Goal: Transaction & Acquisition: Purchase product/service

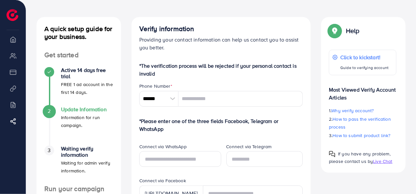
scroll to position [24, 0]
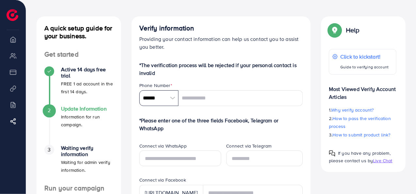
click at [159, 100] on input "******" at bounding box center [158, 98] width 39 height 16
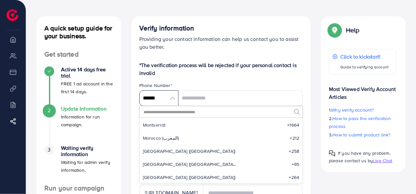
scroll to position [1859, 0]
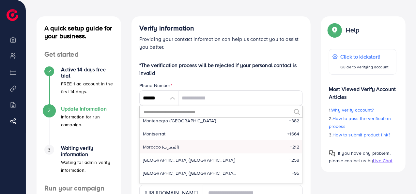
click at [186, 149] on li "Morocco (‫المغرب‬‎) +212" at bounding box center [221, 146] width 163 height 13
type input "*******"
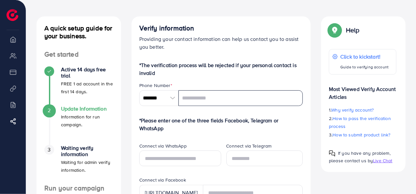
click at [212, 98] on input "tel" at bounding box center [241, 98] width 125 height 16
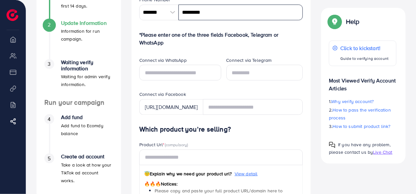
scroll to position [110, 0]
type input "*********"
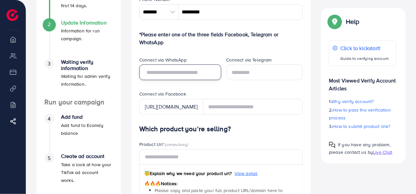
click at [196, 75] on input "text" at bounding box center [180, 72] width 82 height 16
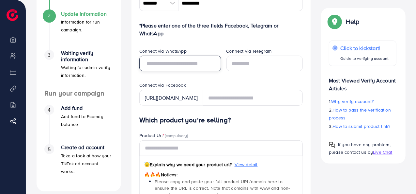
scroll to position [119, 0]
type input "*"
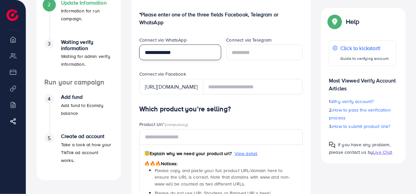
scroll to position [131, 0]
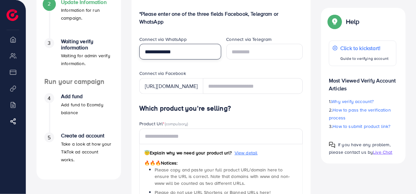
type input "**********"
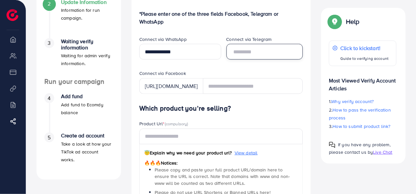
click at [262, 53] on input "text" at bounding box center [265, 52] width 77 height 16
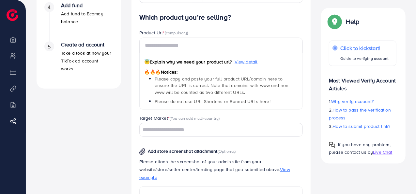
scroll to position [222, 0]
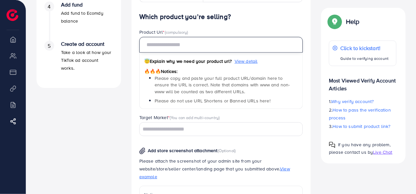
click at [228, 48] on input "text" at bounding box center [221, 45] width 164 height 16
paste input "**********"
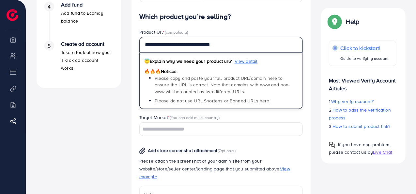
paste input "**********"
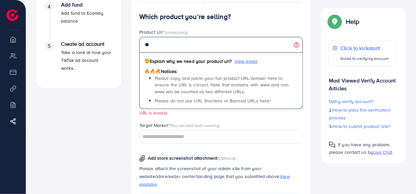
type input "*"
paste input "**********"
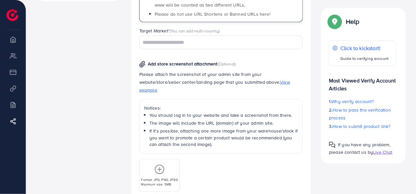
scroll to position [311, 0]
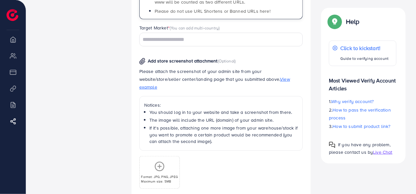
type input "**********"
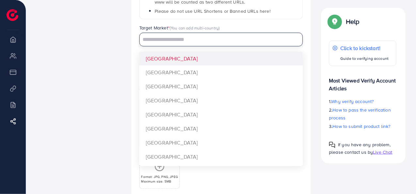
click at [208, 44] on div "Loading..." at bounding box center [221, 39] width 164 height 13
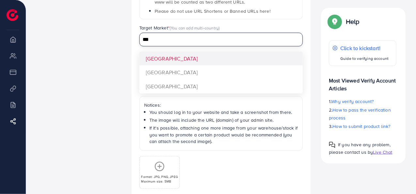
type input "***"
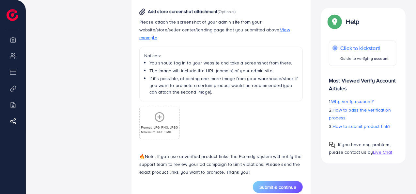
scroll to position [361, 0]
click at [248, 30] on span "View example" at bounding box center [214, 33] width 151 height 14
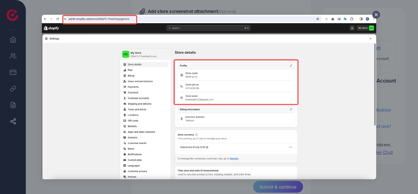
click at [376, 15] on icon at bounding box center [375, 14] width 5 height 5
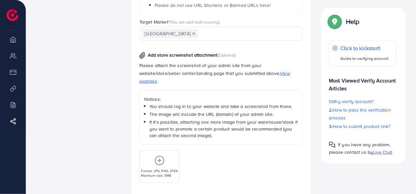
scroll to position [370, 0]
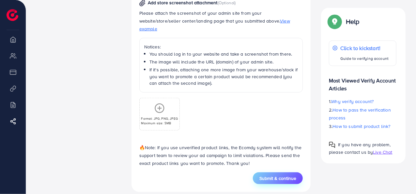
click at [281, 175] on button "Submit & continue" at bounding box center [278, 178] width 50 height 12
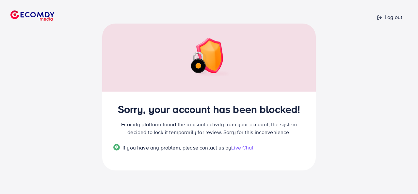
click at [243, 148] on span "Live Chat" at bounding box center [242, 147] width 22 height 7
click at [397, 19] on p "Log out" at bounding box center [389, 17] width 25 height 8
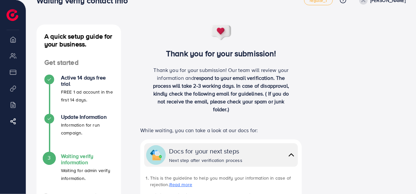
scroll to position [16, 0]
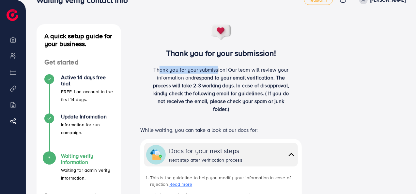
drag, startPoint x: 157, startPoint y: 69, endPoint x: 216, endPoint y: 73, distance: 59.6
click at [216, 73] on p "Thank you for your submission! Our team will review your information and respon…" at bounding box center [222, 89] width 144 height 47
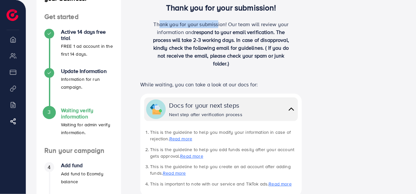
scroll to position [62, 0]
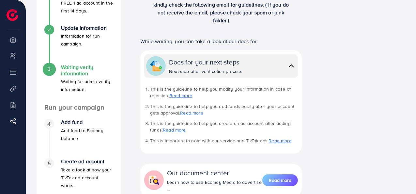
scroll to position [105, 0]
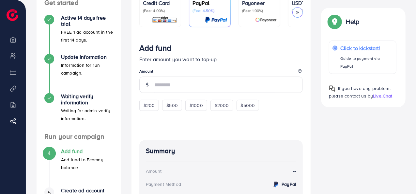
scroll to position [76, 0]
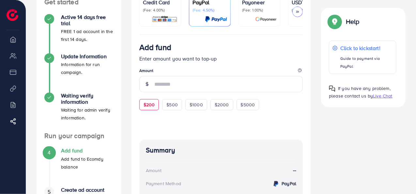
click at [153, 104] on span "$200" at bounding box center [149, 104] width 11 height 7
type input "***"
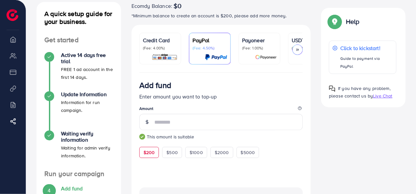
scroll to position [39, 0]
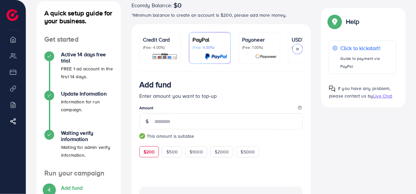
click at [253, 47] on p "(Fee: 1.00%)" at bounding box center [259, 47] width 35 height 5
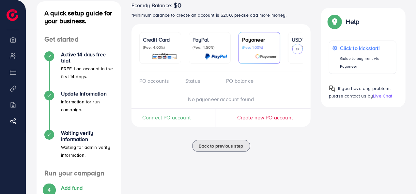
scroll to position [127, 0]
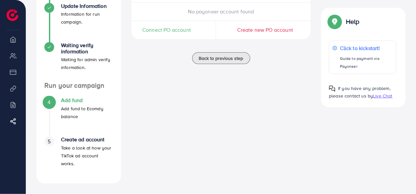
click at [228, 115] on div "Ecomdy Balance: $0 *Minimum balance to create an account is $200, please add mo…" at bounding box center [221, 48] width 190 height 269
click at [227, 108] on div "Ecomdy Balance: $0 *Minimum balance to create an account is $200, please add mo…" at bounding box center [221, 48] width 190 height 269
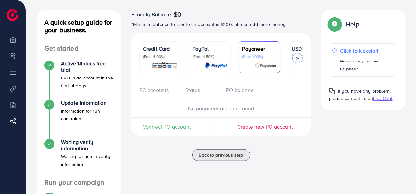
scroll to position [54, 0]
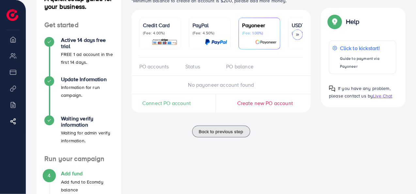
click at [299, 36] on icon at bounding box center [297, 34] width 5 height 5
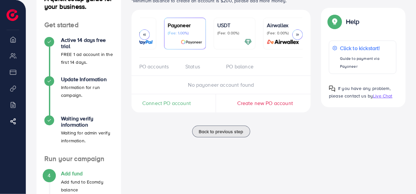
scroll to position [0, 76]
click at [240, 40] on div at bounding box center [232, 42] width 35 height 8
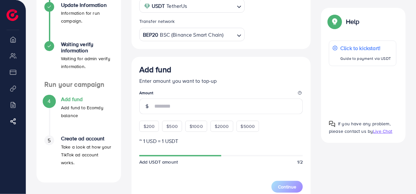
scroll to position [128, 0]
click at [156, 127] on div "$200" at bounding box center [149, 125] width 20 height 11
type input "***"
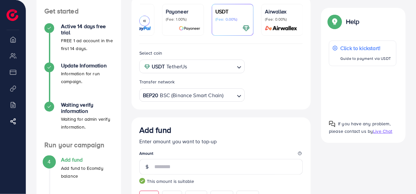
scroll to position [66, 0]
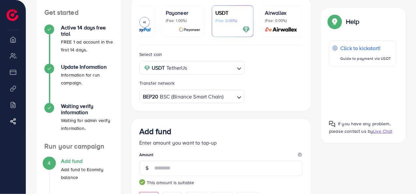
click at [171, 32] on div at bounding box center [183, 30] width 35 height 8
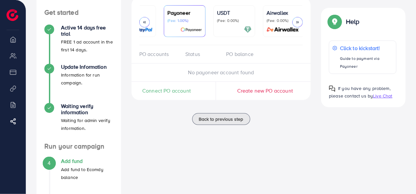
scroll to position [0, 76]
click at [279, 26] on img at bounding box center [281, 30] width 37 height 8
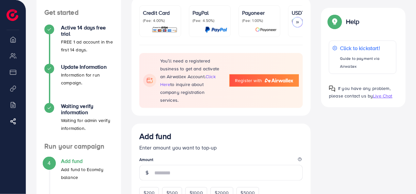
click at [210, 19] on p "(Fee: 4.50%)" at bounding box center [210, 20] width 35 height 5
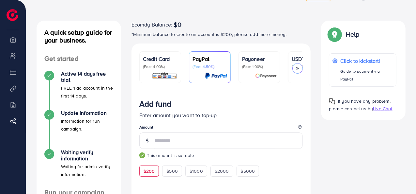
scroll to position [16, 0]
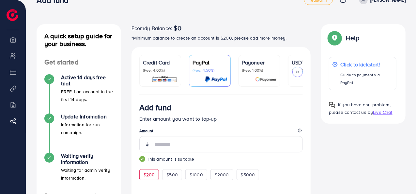
click at [252, 65] on p "Payoneer" at bounding box center [259, 62] width 35 height 8
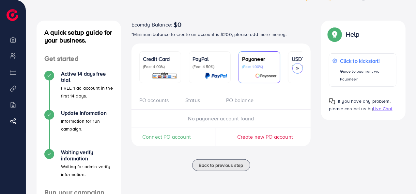
scroll to position [25, 0]
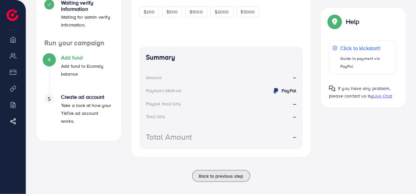
scroll to position [169, 0]
